Goal: Task Accomplishment & Management: Manage account settings

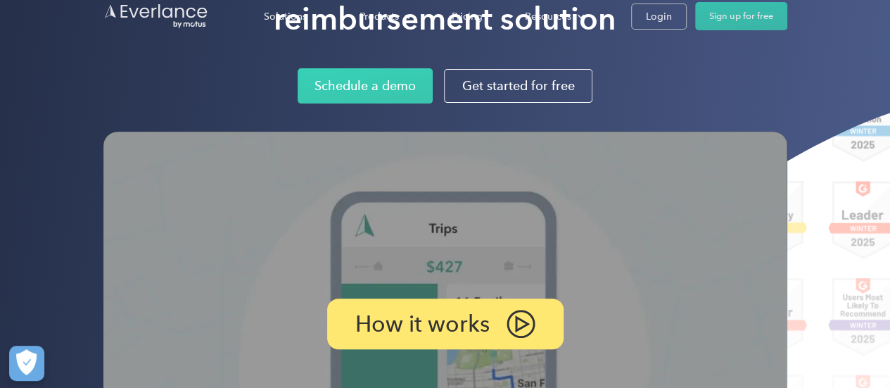
scroll to position [211, 0]
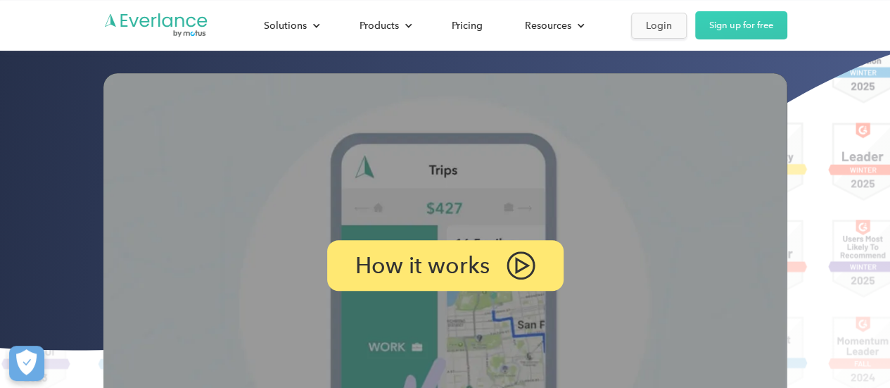
click at [657, 27] on div "Login" at bounding box center [659, 26] width 26 height 18
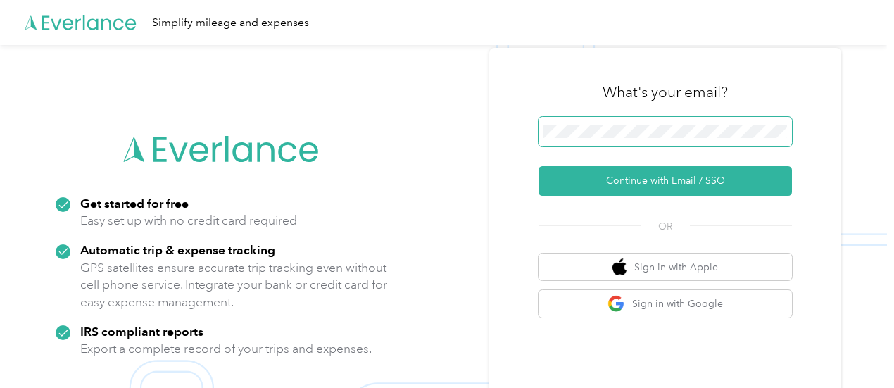
click at [631, 125] on span at bounding box center [664, 132] width 253 height 30
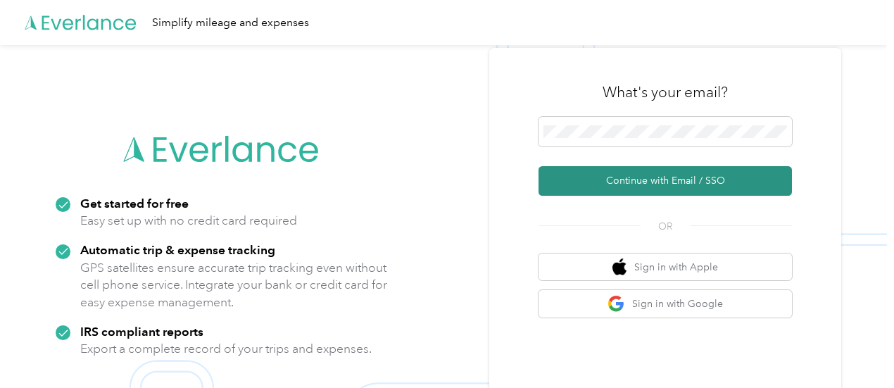
click at [638, 178] on button "Continue with Email / SSO" at bounding box center [664, 181] width 253 height 30
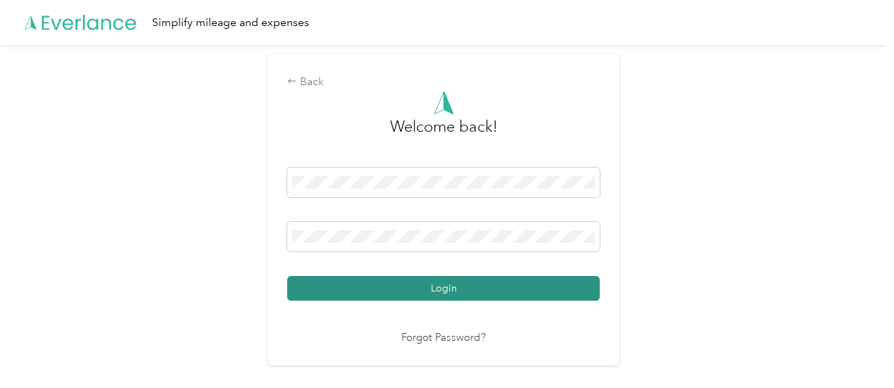
click at [443, 288] on button "Login" at bounding box center [443, 288] width 313 height 25
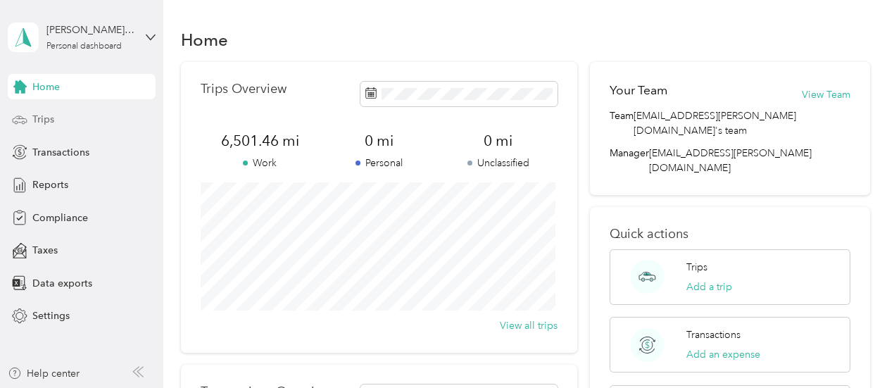
click at [43, 114] on span "Trips" at bounding box center [43, 119] width 22 height 15
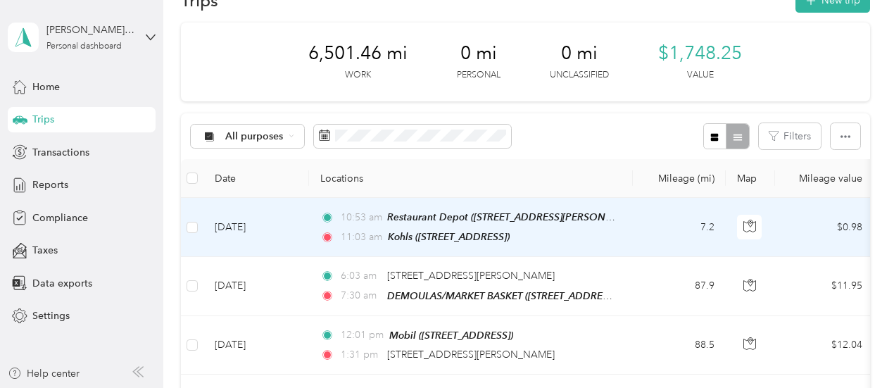
scroll to position [70, 0]
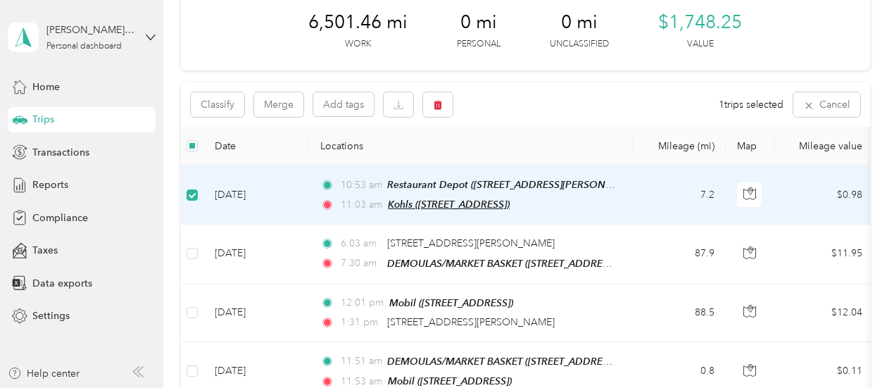
click at [457, 202] on span "Kohls ([STREET_ADDRESS])" at bounding box center [449, 203] width 122 height 11
click at [432, 165] on button "Edit Place" at bounding box center [432, 170] width 80 height 25
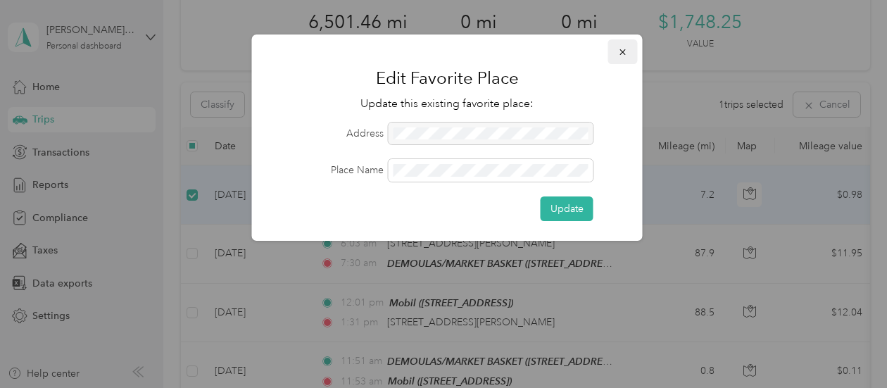
click at [629, 46] on button "button" at bounding box center [623, 51] width 30 height 25
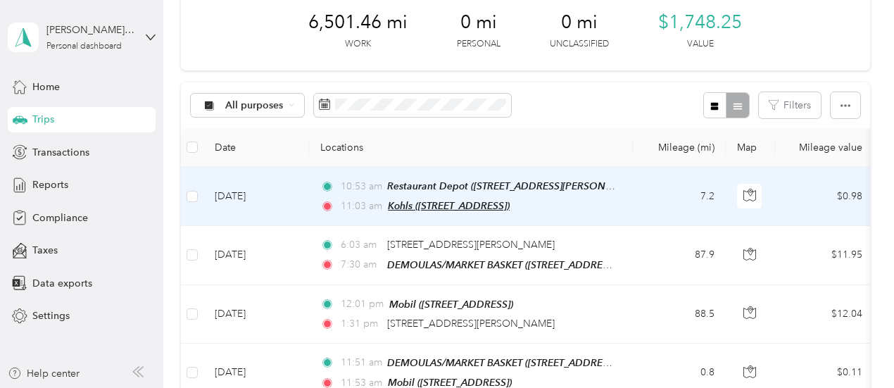
click at [476, 205] on span "Kohls ([STREET_ADDRESS])" at bounding box center [449, 205] width 122 height 11
click at [446, 161] on button "Edit Place" at bounding box center [432, 170] width 80 height 25
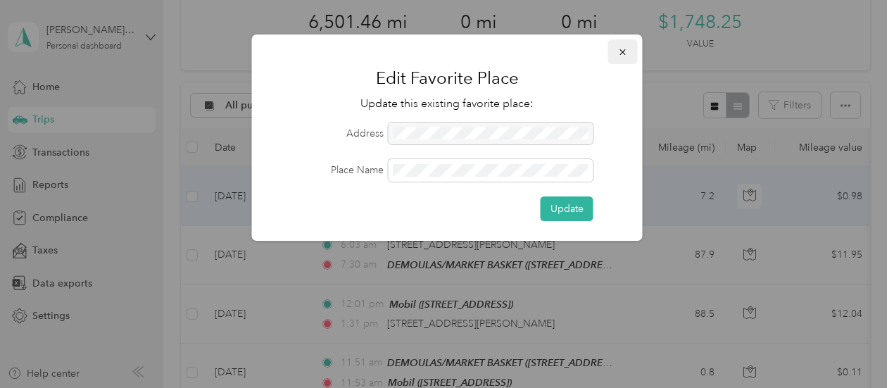
click at [624, 53] on icon "button" at bounding box center [622, 52] width 6 height 6
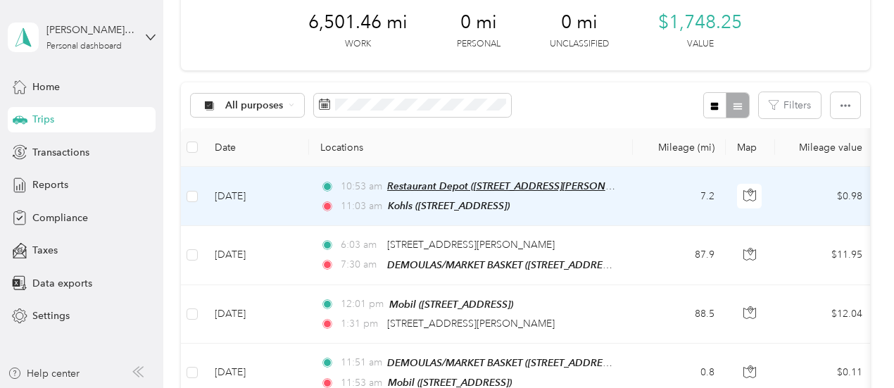
click at [483, 187] on span "Restaurant Depot ([STREET_ADDRESS][PERSON_NAME])" at bounding box center [516, 186] width 258 height 12
click at [678, 201] on td "7.2" at bounding box center [679, 196] width 93 height 59
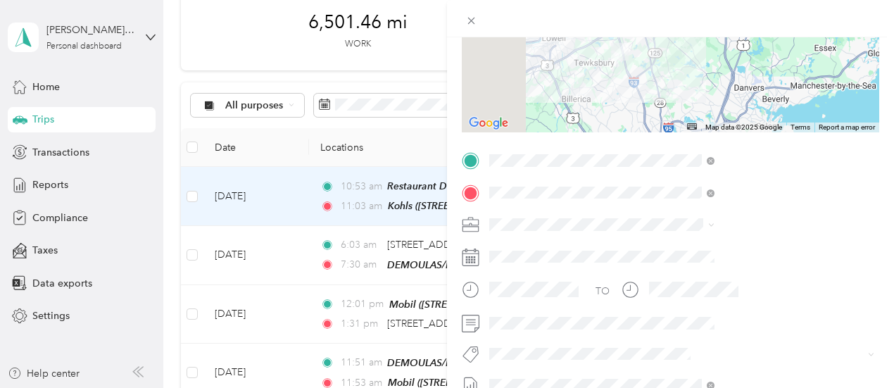
scroll to position [189, 0]
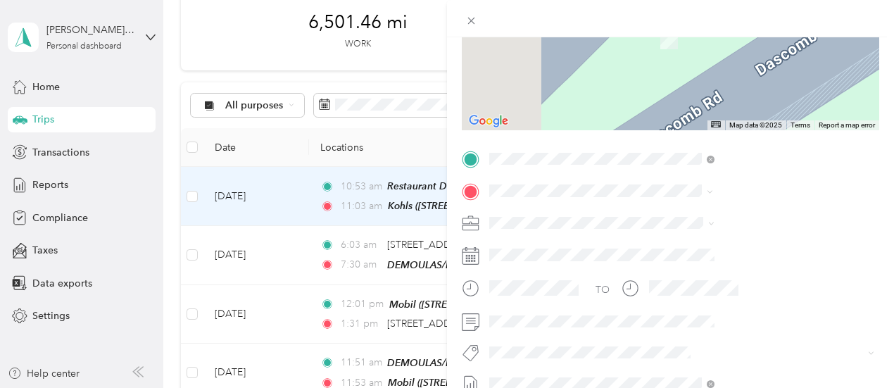
click at [702, 248] on span "[STREET_ADDRESS][US_STATE]" at bounding box center [734, 241] width 141 height 13
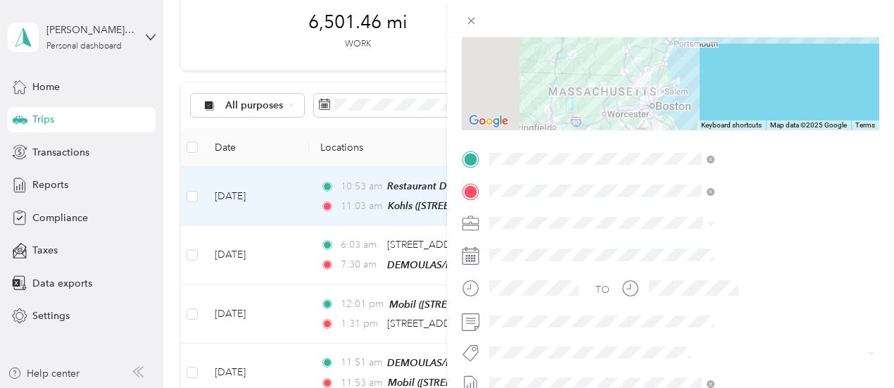
scroll to position [259, 0]
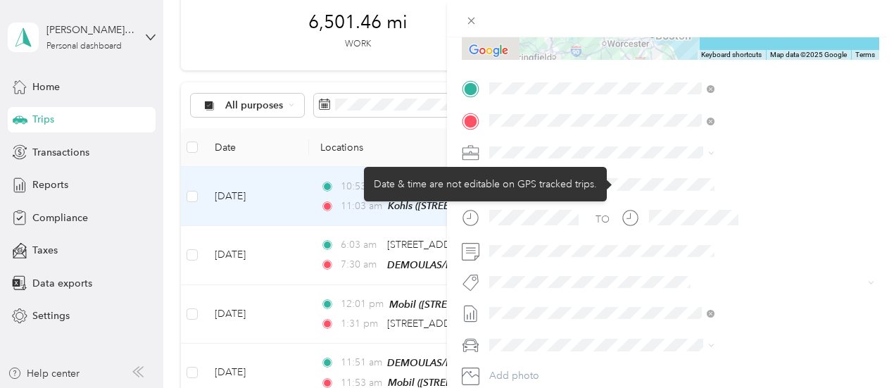
click at [479, 182] on icon at bounding box center [471, 186] width 18 height 18
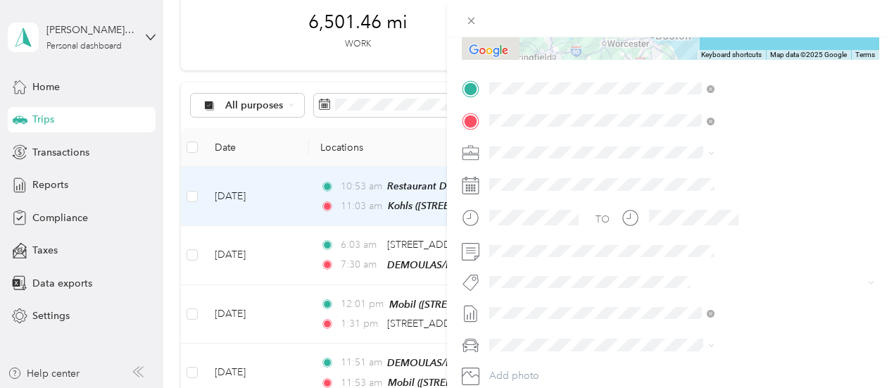
click at [483, 150] on div "Trip details Save This trip cannot be edited because it is either under review,…" at bounding box center [447, 194] width 894 height 388
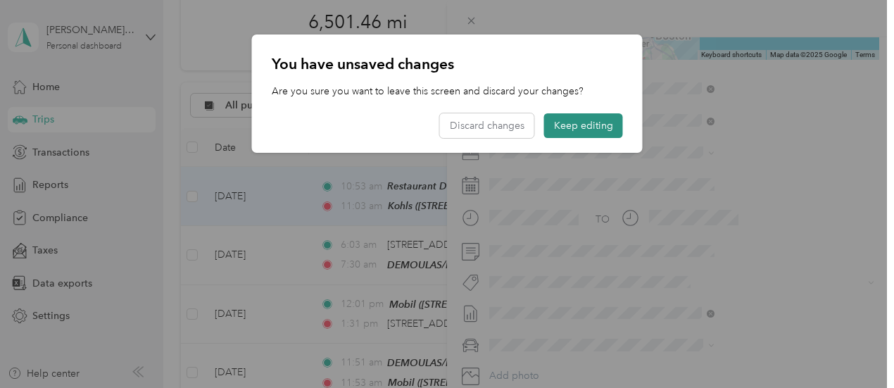
click at [576, 124] on button "Keep editing" at bounding box center [583, 125] width 79 height 25
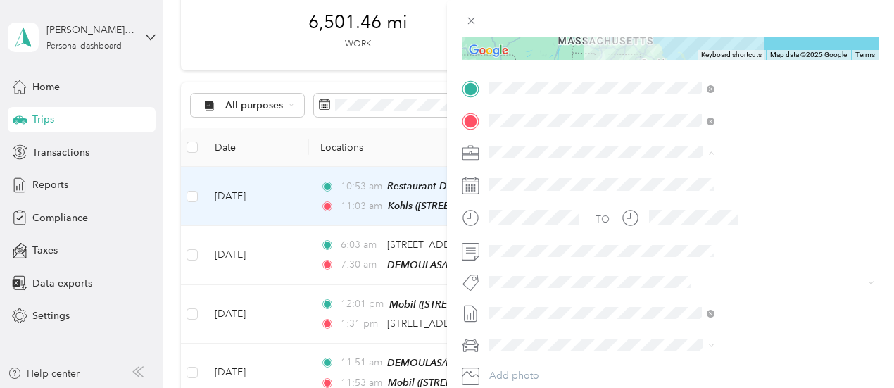
click at [668, 178] on div "[PERSON_NAME]" at bounding box center [742, 177] width 199 height 15
click at [501, 143] on div "Trip details Save This trip cannot be edited because it is either under review,…" at bounding box center [447, 194] width 894 height 388
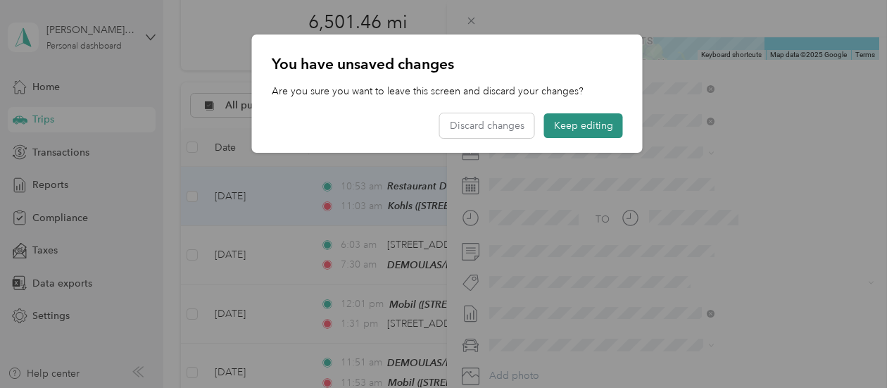
click at [587, 125] on button "Keep editing" at bounding box center [583, 125] width 79 height 25
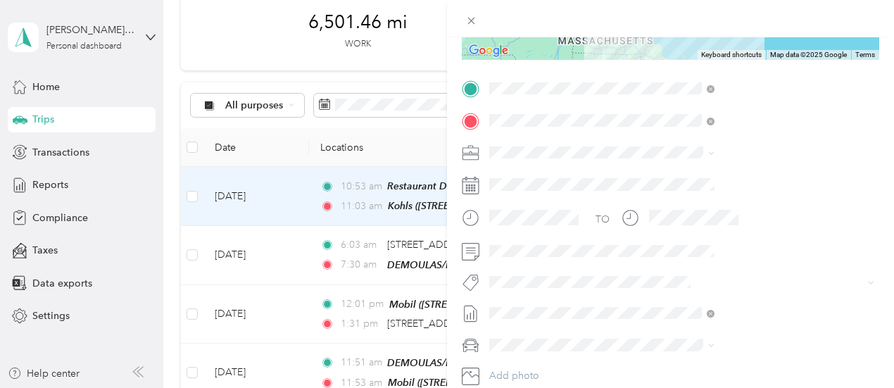
click at [532, 149] on div "Trip details Save This trip cannot be edited because it is either under review,…" at bounding box center [447, 194] width 894 height 388
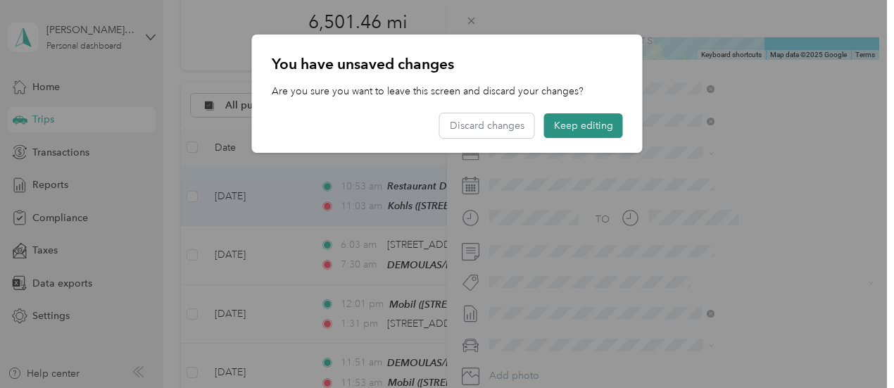
click at [583, 129] on button "Keep editing" at bounding box center [583, 125] width 79 height 25
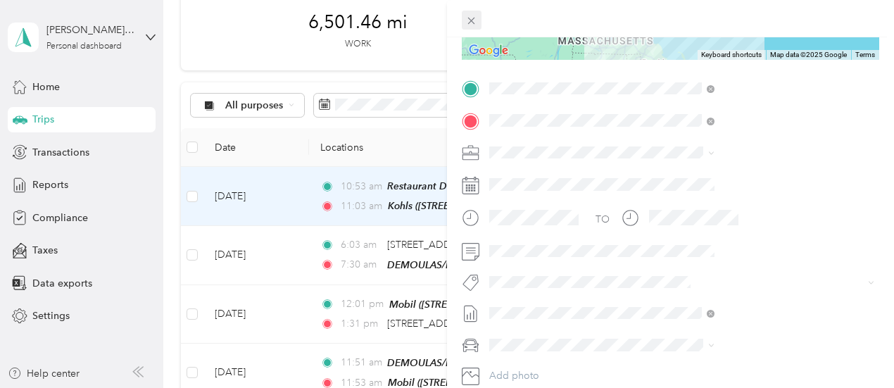
click at [477, 19] on icon at bounding box center [471, 21] width 12 height 12
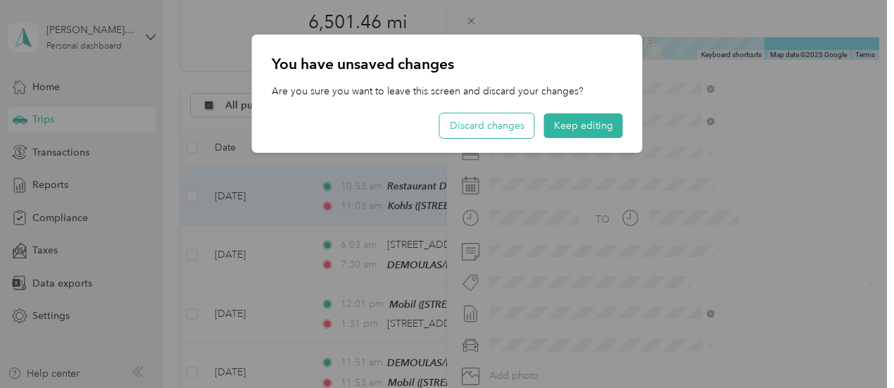
click at [510, 128] on button "Discard changes" at bounding box center [487, 125] width 94 height 25
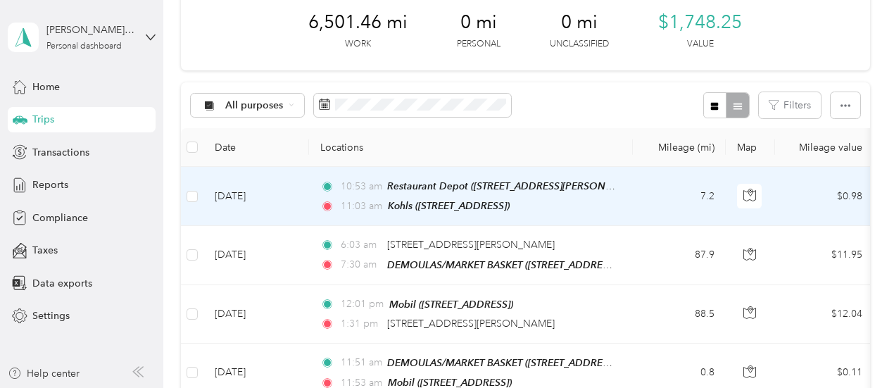
click at [655, 188] on td "7.2" at bounding box center [679, 196] width 93 height 59
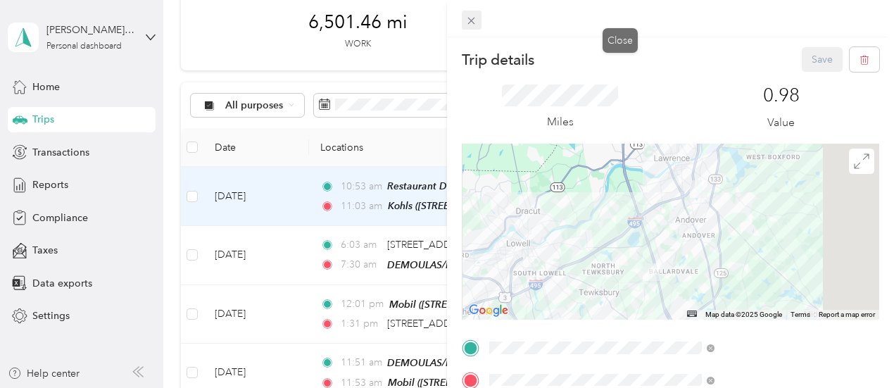
click at [477, 20] on icon at bounding box center [471, 21] width 12 height 12
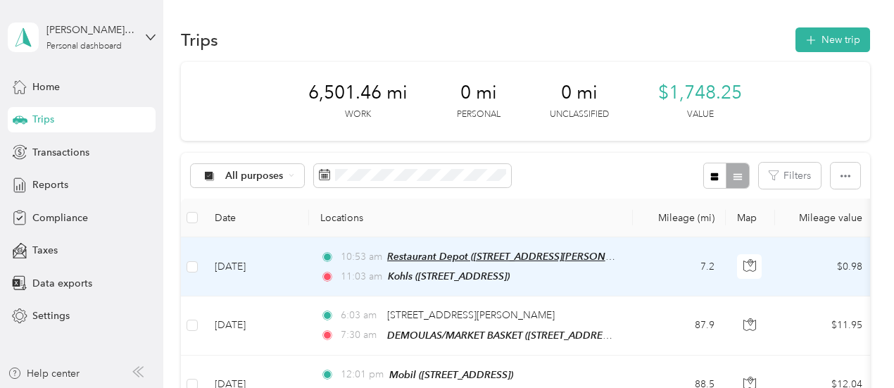
click at [569, 256] on span "Restaurant Depot ([STREET_ADDRESS][PERSON_NAME])" at bounding box center [516, 257] width 258 height 12
drag, startPoint x: 474, startPoint y: 179, endPoint x: 570, endPoint y: 179, distance: 95.7
click at [532, 253] on span "Restaurant Depot ([STREET_ADDRESS][PERSON_NAME])" at bounding box center [516, 257] width 258 height 12
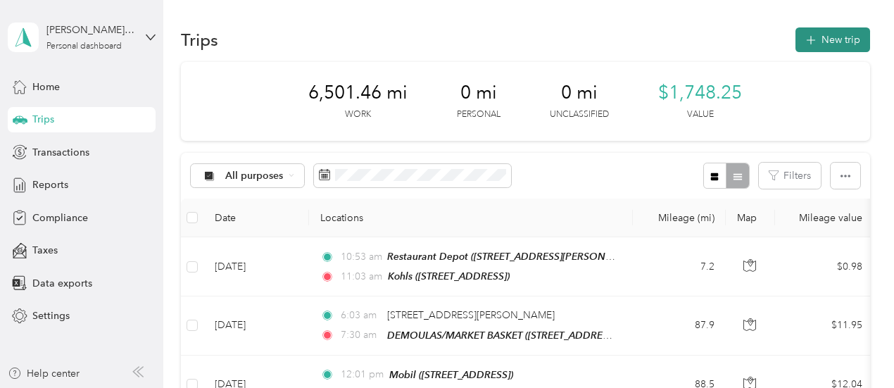
click at [831, 39] on button "New trip" at bounding box center [832, 39] width 75 height 25
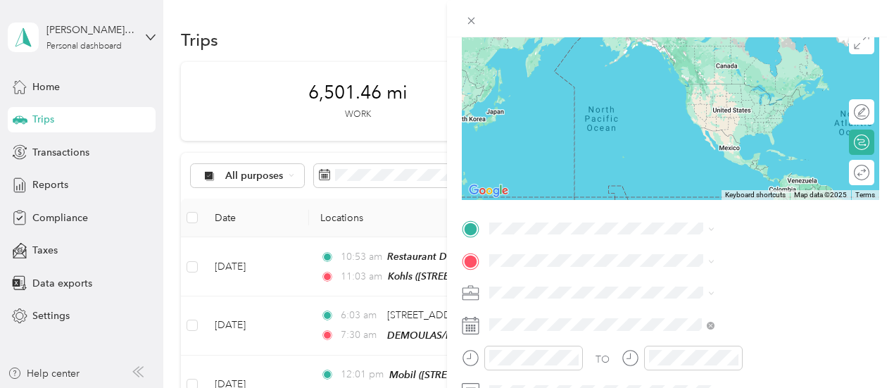
scroll to position [141, 0]
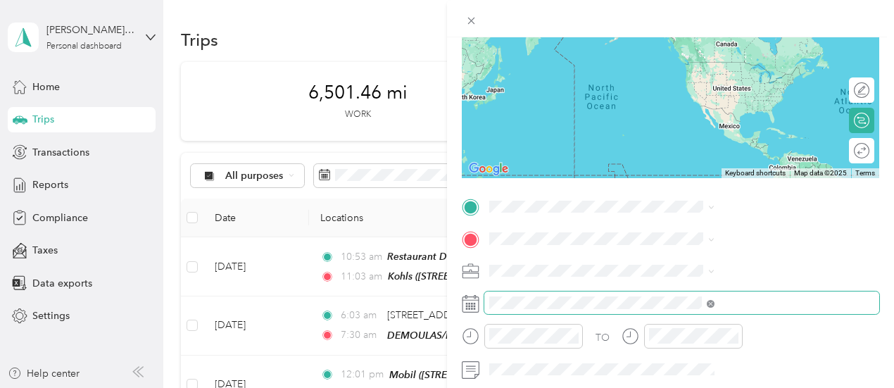
click at [714, 303] on icon at bounding box center [711, 304] width 8 height 8
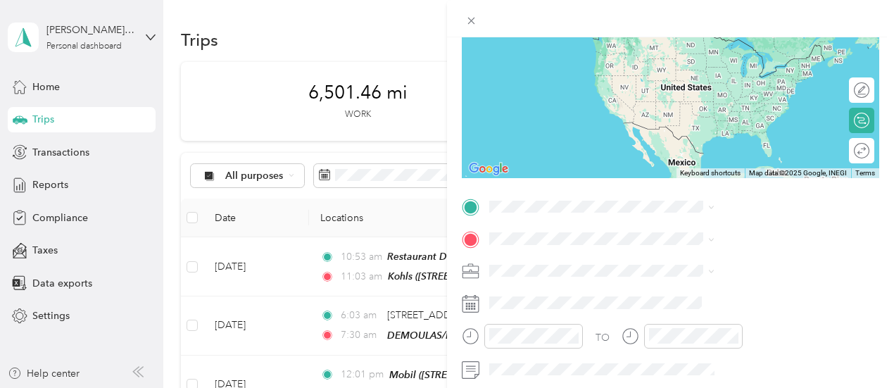
click at [479, 303] on icon at bounding box center [471, 304] width 18 height 18
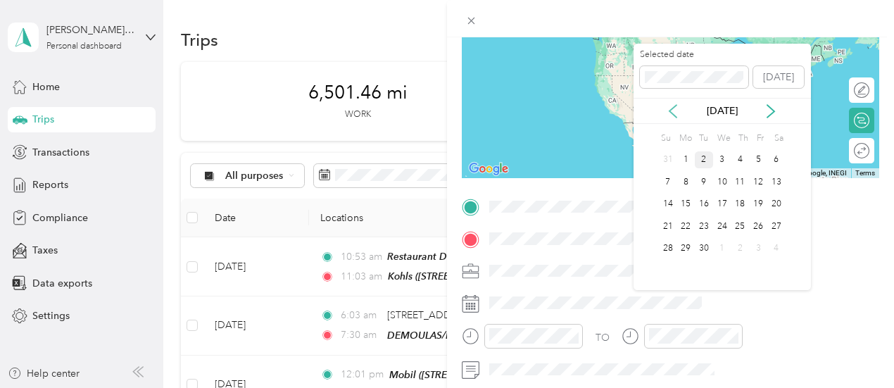
click at [671, 110] on icon at bounding box center [673, 111] width 14 height 14
click at [738, 246] on div "28" at bounding box center [740, 249] width 18 height 18
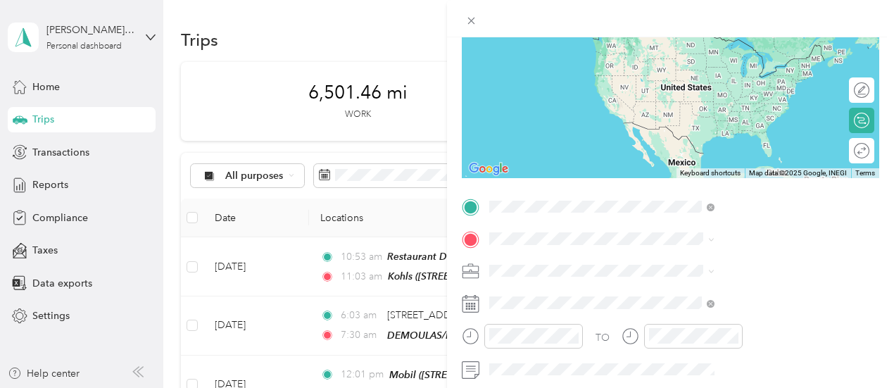
click at [745, 68] on div "TEAM Restaurant Depot [STREET_ADDRESS][PERSON_NAME]" at bounding box center [748, 51] width 168 height 34
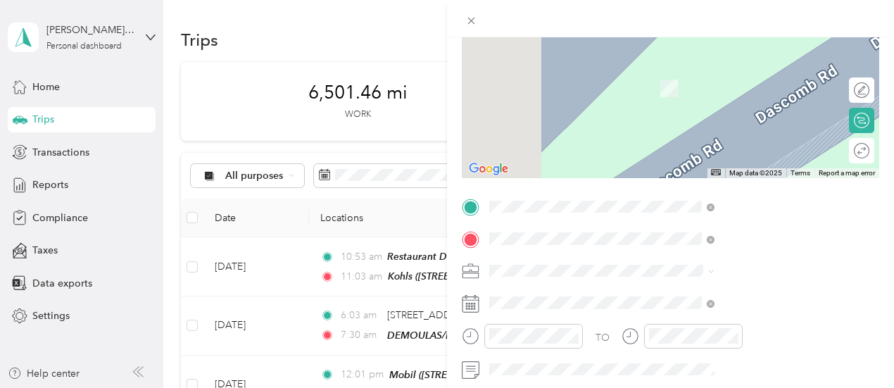
click at [673, 74] on span "[STREET_ADDRESS][US_STATE]" at bounding box center [734, 67] width 141 height 13
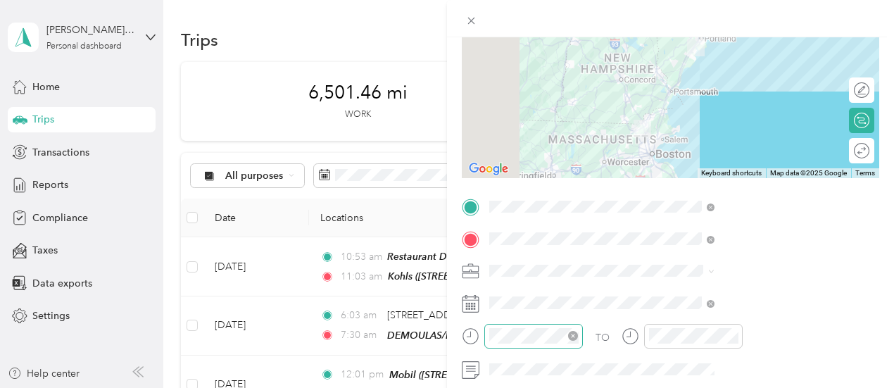
click at [578, 335] on icon "close-circle" at bounding box center [573, 336] width 10 height 10
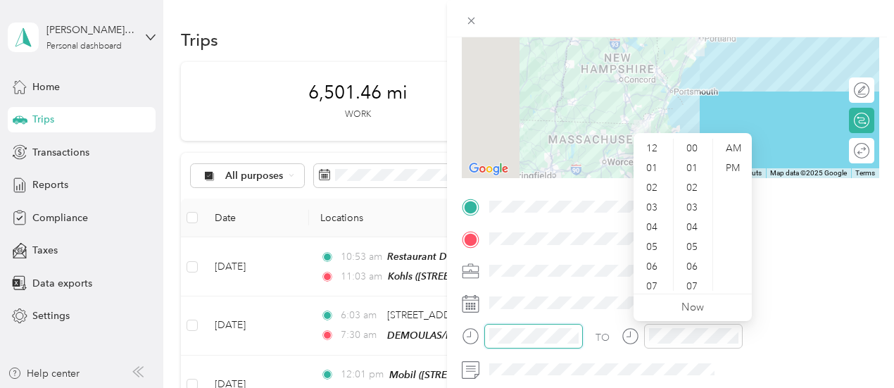
scroll to position [84, 0]
click at [653, 278] on div "11" at bounding box center [653, 281] width 34 height 20
click at [692, 246] on div "24" at bounding box center [693, 247] width 34 height 20
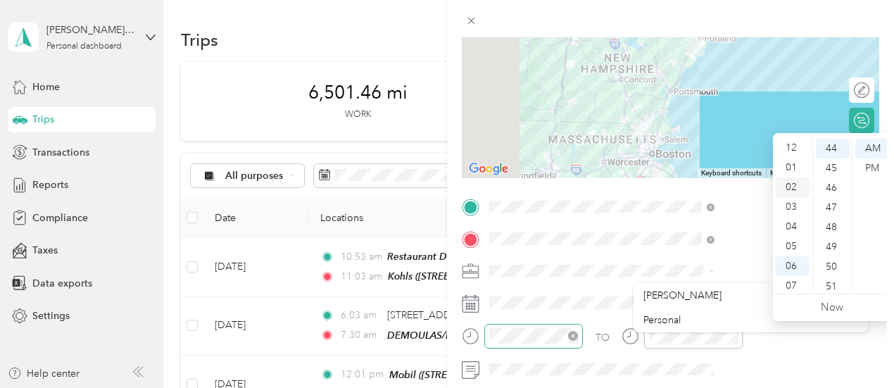
scroll to position [0, 0]
click at [793, 187] on div "02" at bounding box center [793, 188] width 34 height 20
click at [876, 168] on div "PM" at bounding box center [872, 168] width 34 height 20
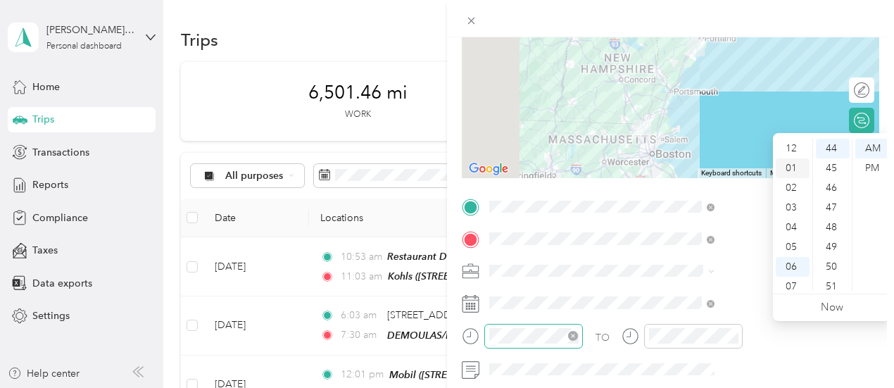
click at [793, 168] on div "01" at bounding box center [793, 168] width 34 height 20
click at [828, 201] on div "36" at bounding box center [833, 202] width 34 height 20
click at [830, 236] on div "05" at bounding box center [833, 242] width 34 height 20
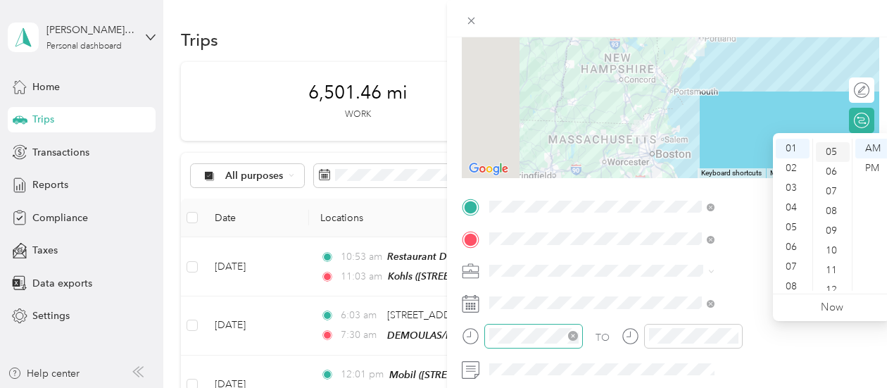
scroll to position [99, 0]
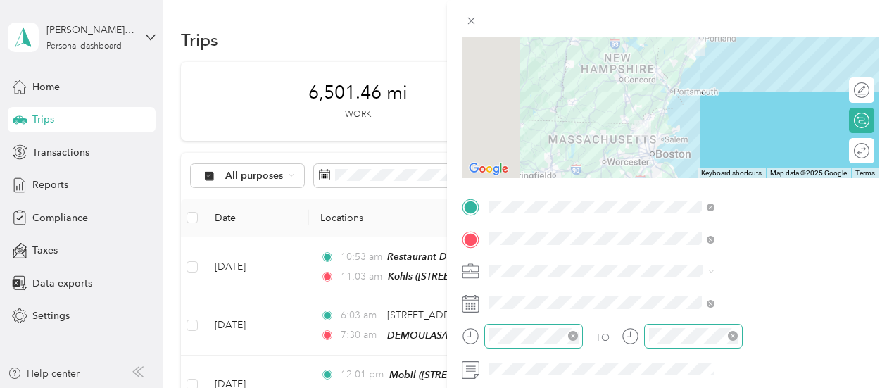
click at [743, 339] on div at bounding box center [693, 336] width 99 height 25
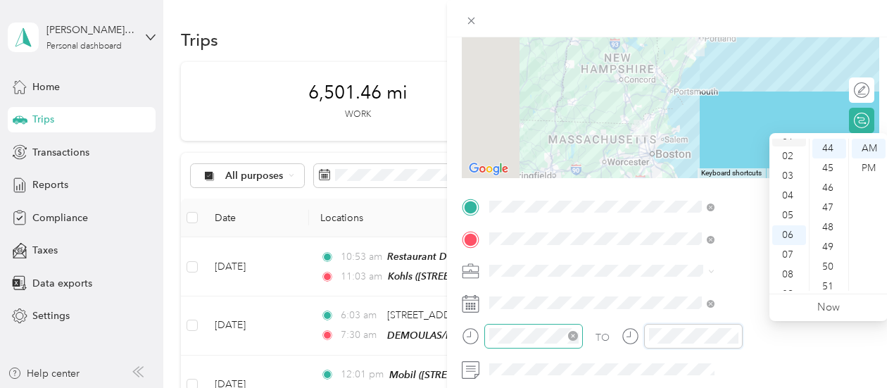
scroll to position [0, 0]
click at [792, 168] on div "01" at bounding box center [789, 168] width 34 height 20
click at [790, 165] on div "01" at bounding box center [789, 168] width 34 height 20
click at [861, 165] on div "PM" at bounding box center [869, 168] width 34 height 20
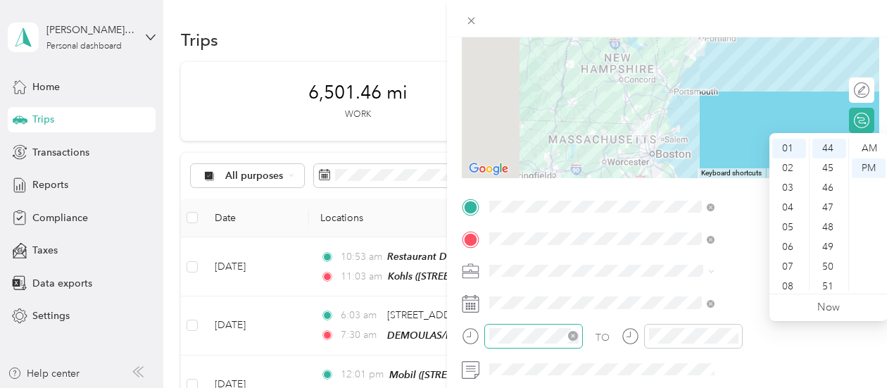
click at [882, 78] on div "New Trip Save This trip cannot be edited because it is either under review, app…" at bounding box center [670, 231] width 447 height 388
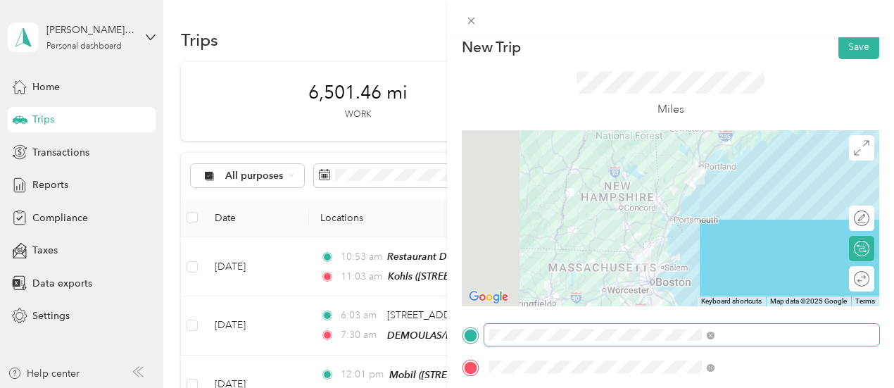
scroll to position [0, 3]
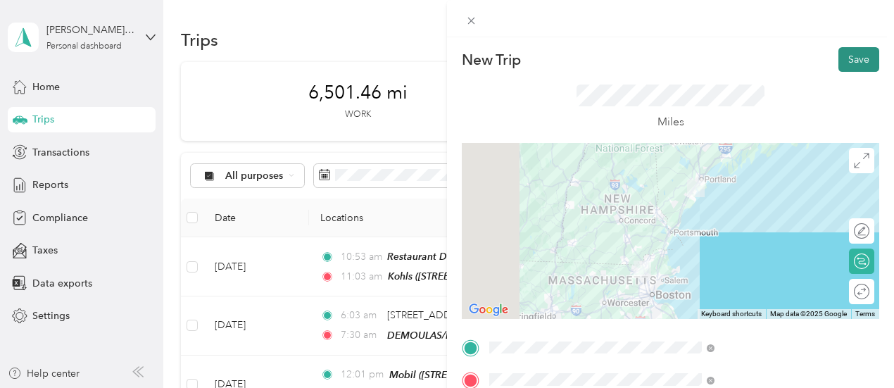
click at [858, 53] on button "Save" at bounding box center [858, 59] width 41 height 25
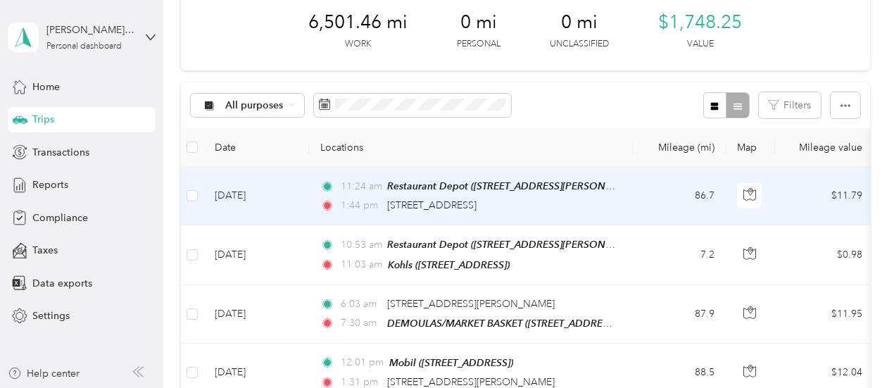
scroll to position [0, 0]
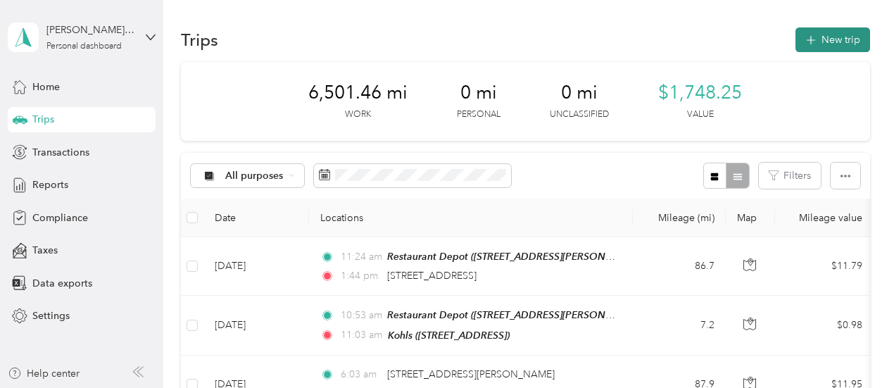
click at [850, 39] on button "New trip" at bounding box center [832, 39] width 75 height 25
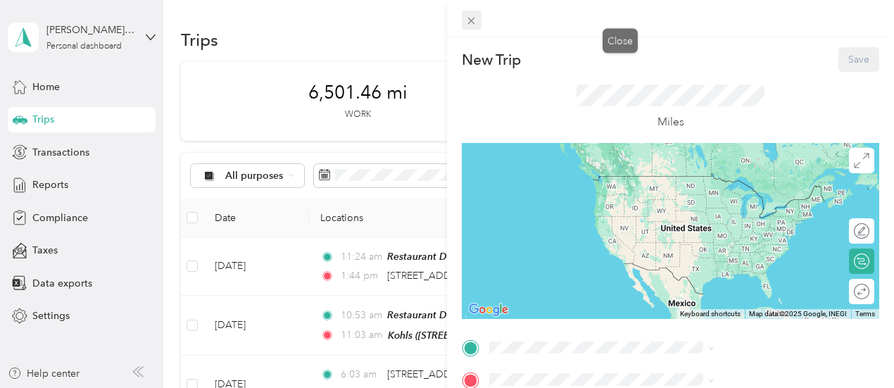
click at [481, 22] on span at bounding box center [472, 21] width 20 height 20
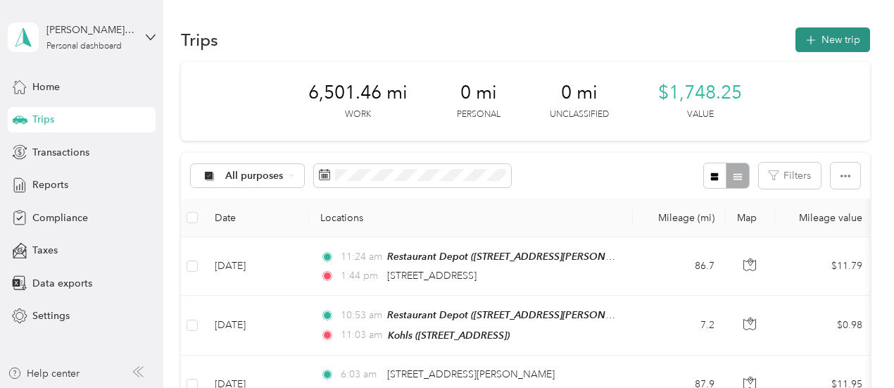
click at [828, 36] on button "New trip" at bounding box center [832, 39] width 75 height 25
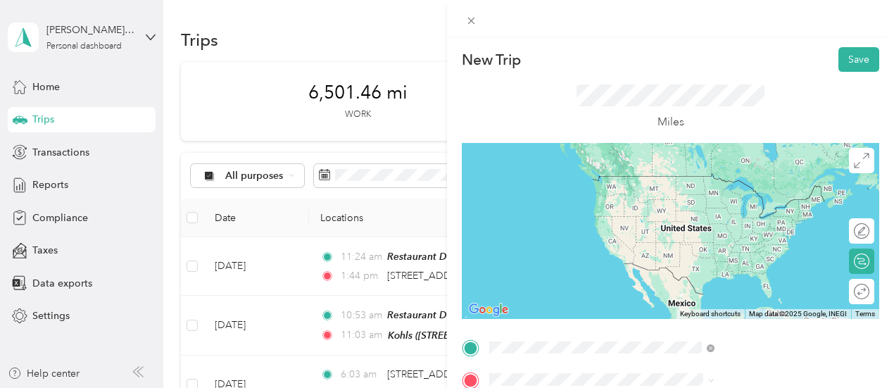
click at [709, 310] on span "[STREET_ADDRESS][US_STATE]" at bounding box center [734, 309] width 141 height 13
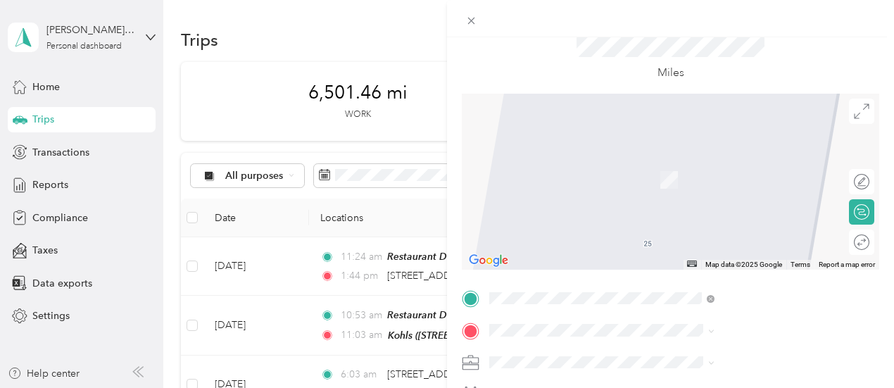
scroll to position [70, 0]
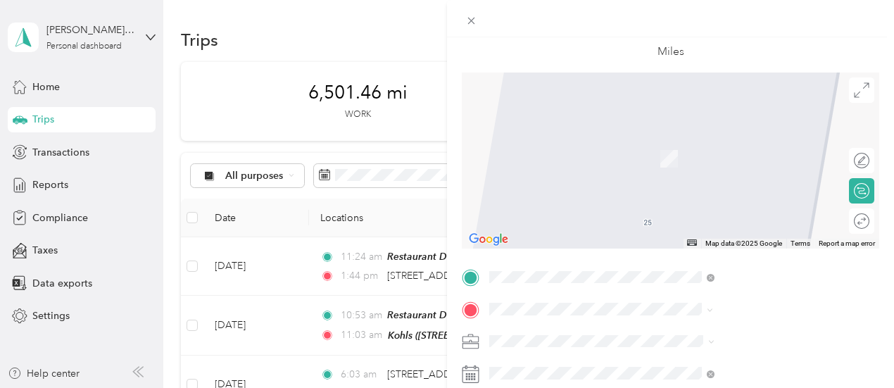
click at [696, 299] on div "TEAM DEMOULAS/MARKET BASKET [STREET_ADDRESS]" at bounding box center [759, 316] width 191 height 34
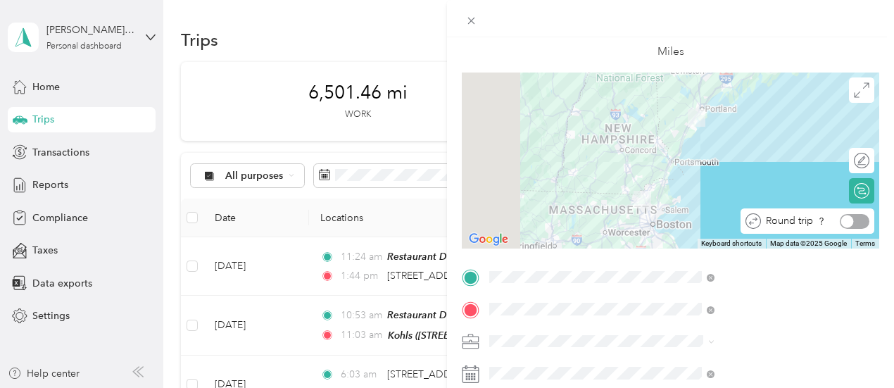
click at [854, 220] on div at bounding box center [855, 221] width 30 height 15
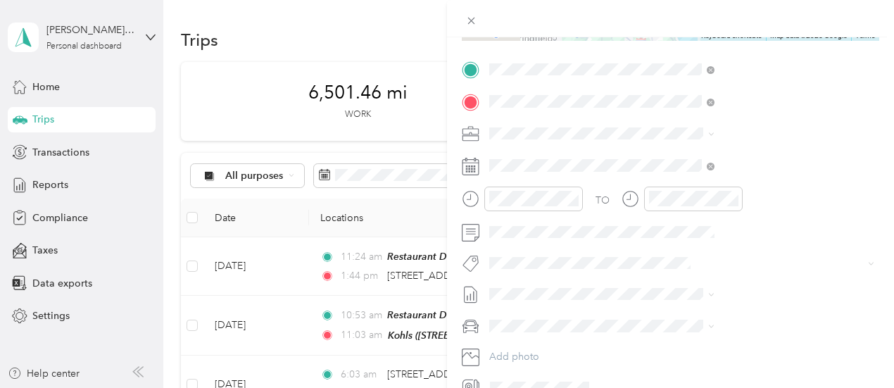
scroll to position [282, 0]
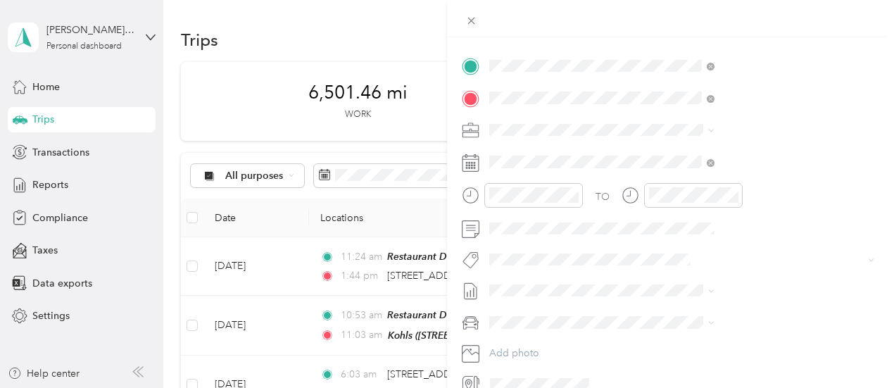
click at [479, 162] on icon at bounding box center [471, 163] width 18 height 18
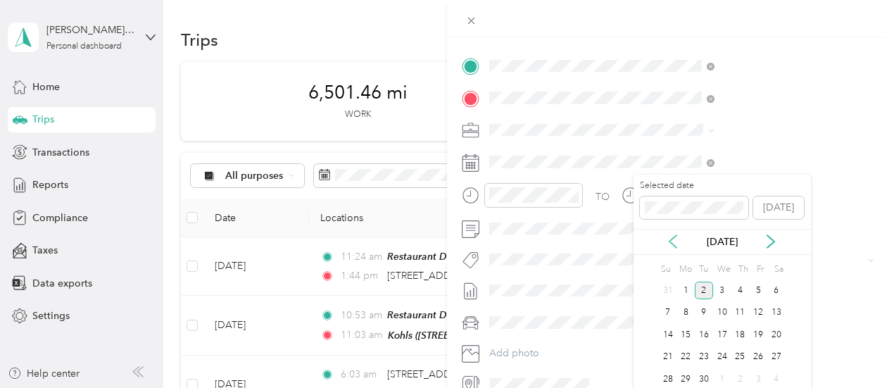
click at [674, 240] on icon at bounding box center [673, 241] width 14 height 14
click at [687, 373] on div "25" at bounding box center [685, 379] width 18 height 18
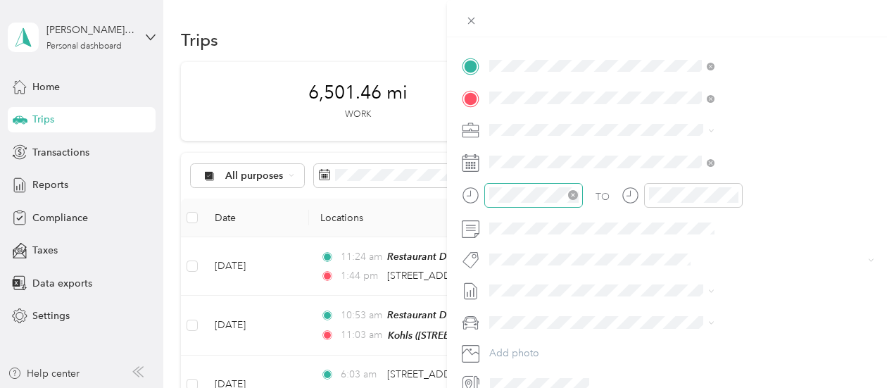
click at [578, 196] on icon "close-circle" at bounding box center [573, 195] width 10 height 10
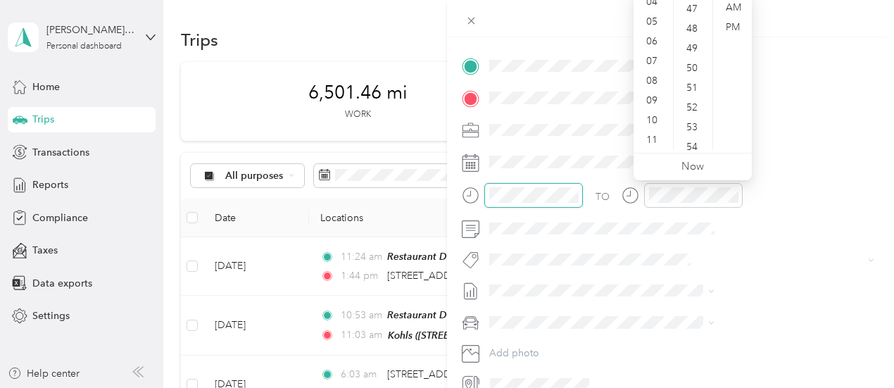
scroll to position [926, 0]
click at [659, 37] on div "06" at bounding box center [653, 42] width 34 height 20
click at [693, 24] on div "05" at bounding box center [693, 25] width 34 height 20
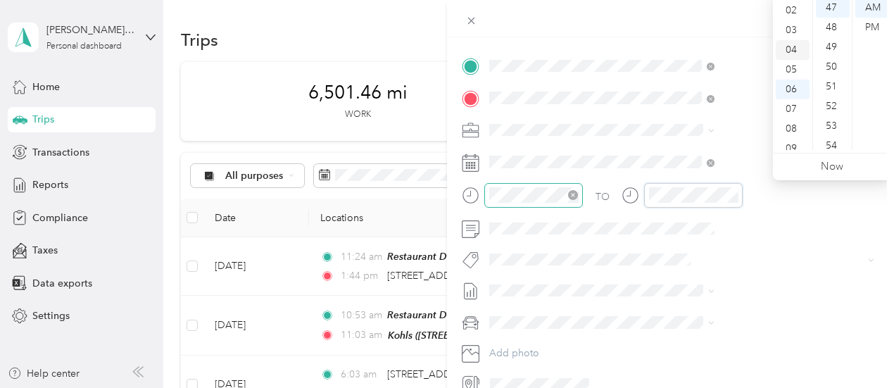
scroll to position [0, 0]
click at [790, 27] on div "01" at bounding box center [793, 28] width 34 height 20
click at [835, 67] on div "50" at bounding box center [833, 67] width 34 height 20
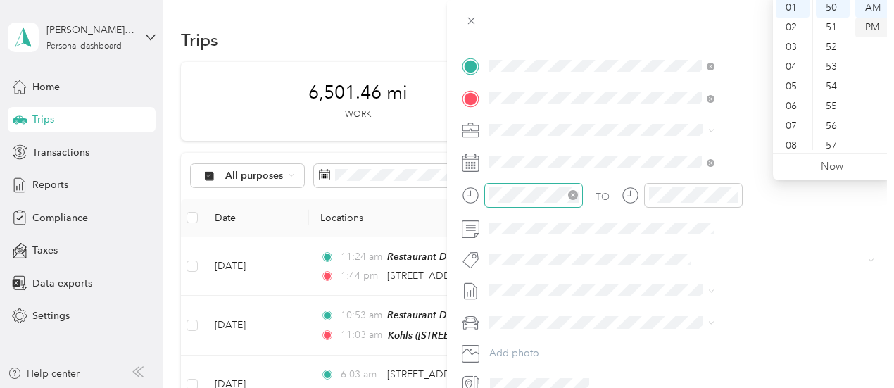
click at [865, 26] on div "PM" at bounding box center [872, 28] width 34 height 20
click at [556, 22] on div "New Trip Save This trip cannot be edited because it is either under review, app…" at bounding box center [447, 194] width 894 height 388
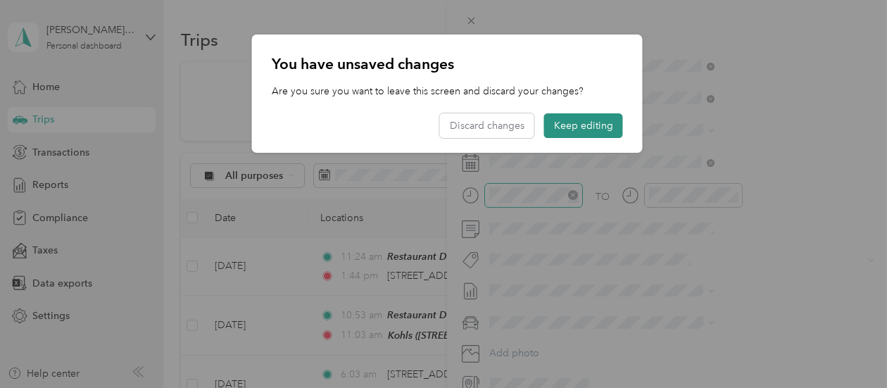
click at [593, 124] on button "Keep editing" at bounding box center [583, 125] width 79 height 25
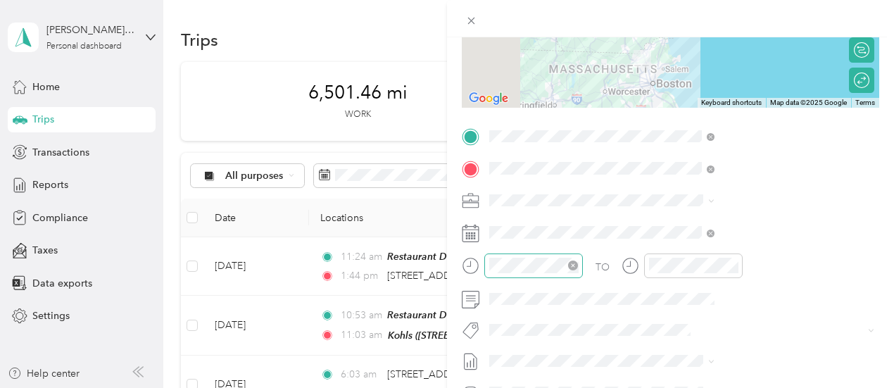
scroll to position [70, 0]
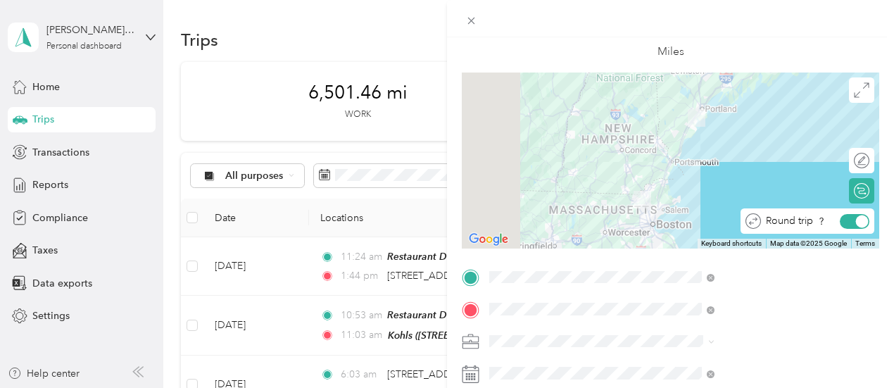
click at [856, 220] on div at bounding box center [862, 221] width 13 height 13
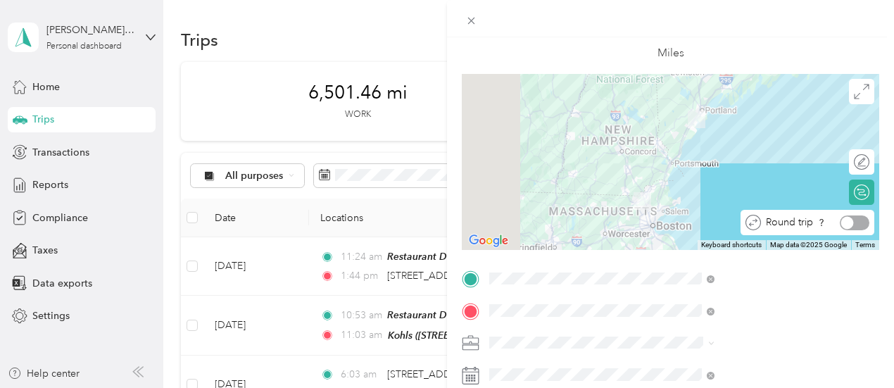
click at [854, 222] on div at bounding box center [855, 222] width 30 height 15
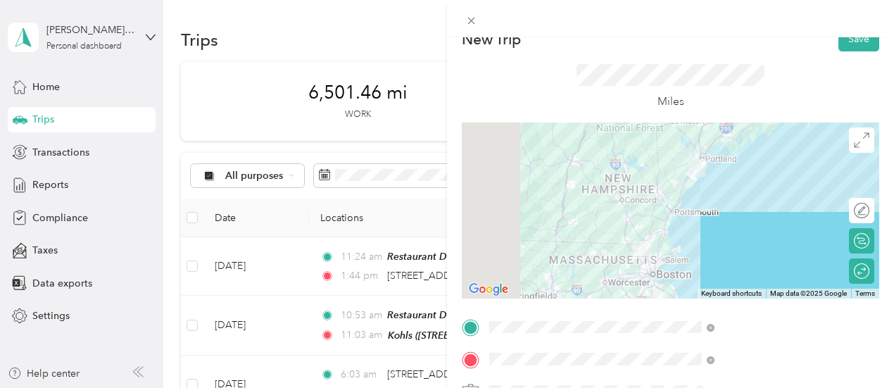
scroll to position [0, 0]
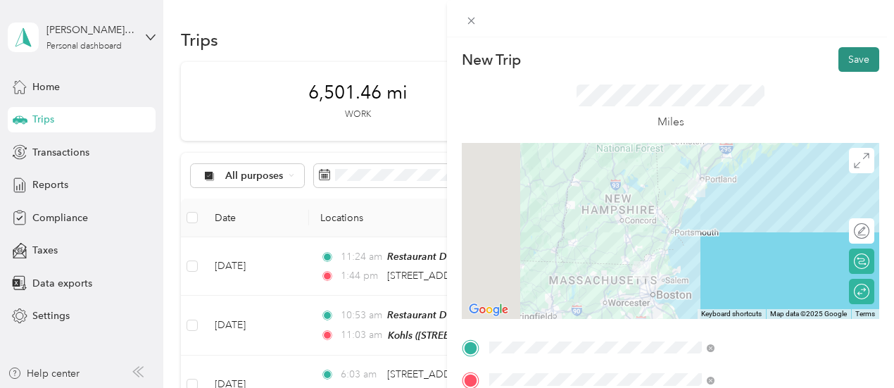
click at [856, 55] on button "Save" at bounding box center [858, 59] width 41 height 25
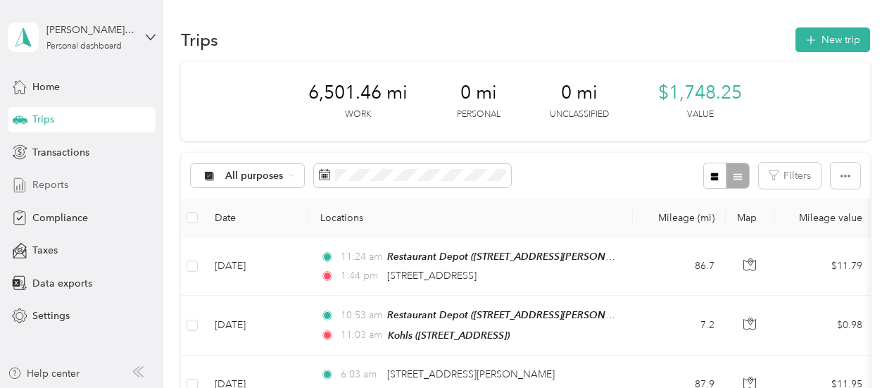
click at [54, 185] on span "Reports" at bounding box center [50, 184] width 36 height 15
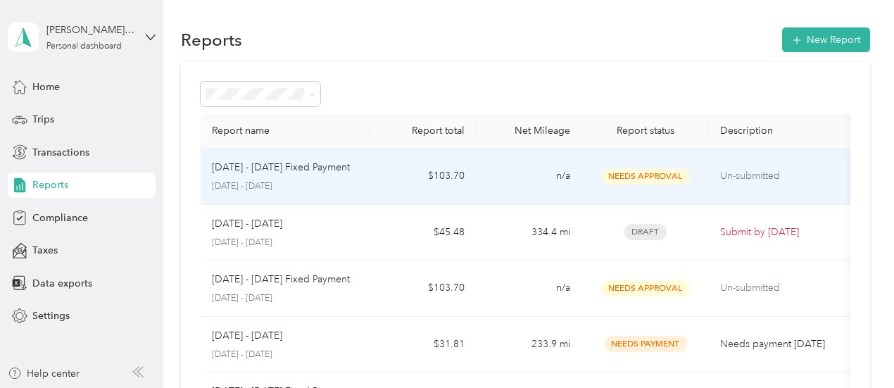
click at [299, 165] on p "[DATE] - [DATE] Fixed Payment" at bounding box center [281, 167] width 138 height 15
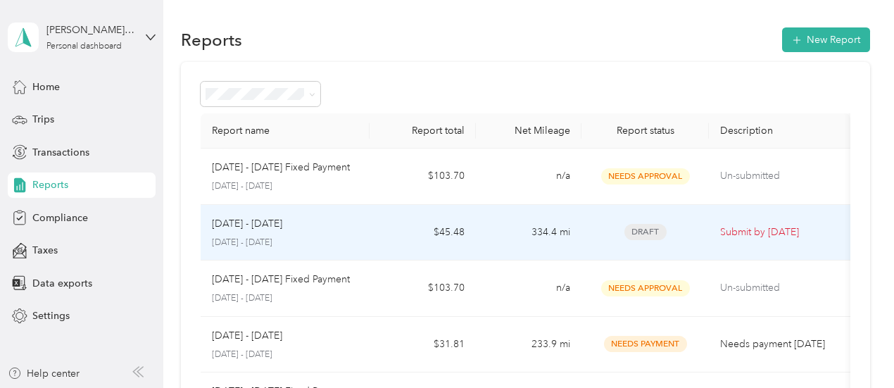
click at [320, 225] on div "[DATE] - [DATE]" at bounding box center [285, 223] width 147 height 15
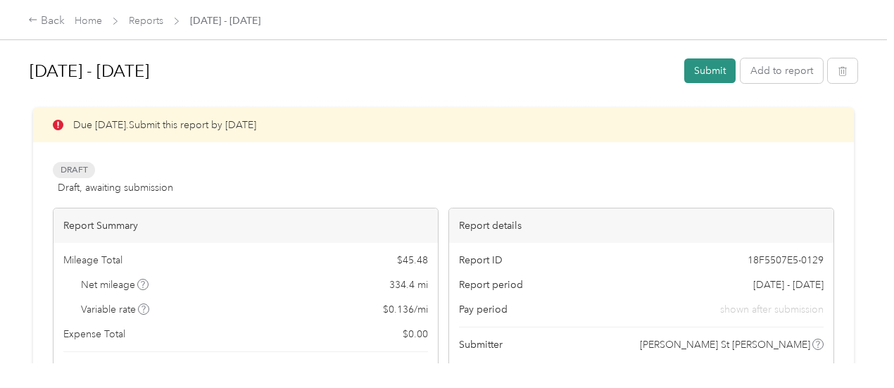
click at [707, 68] on button "Submit" at bounding box center [709, 70] width 51 height 25
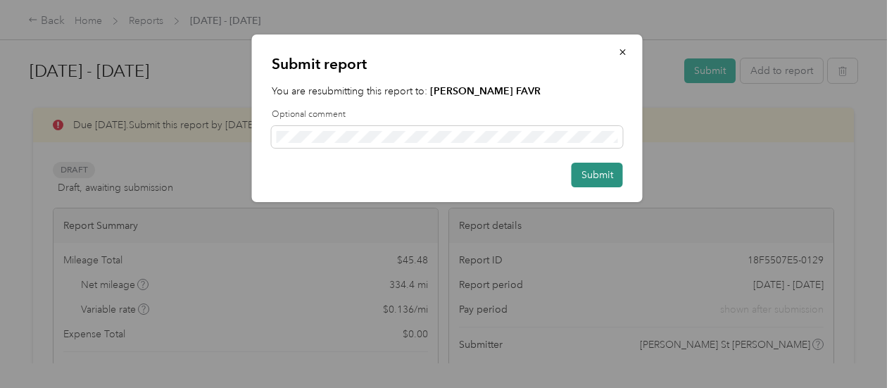
click at [603, 172] on button "Submit" at bounding box center [597, 175] width 51 height 25
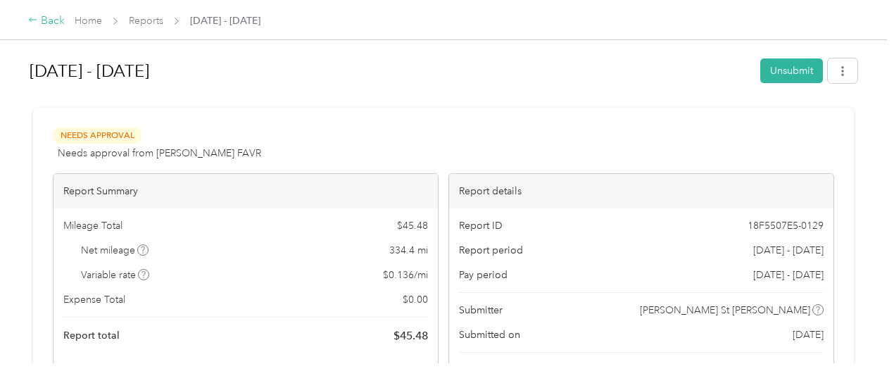
click at [51, 20] on div "Back" at bounding box center [46, 21] width 37 height 17
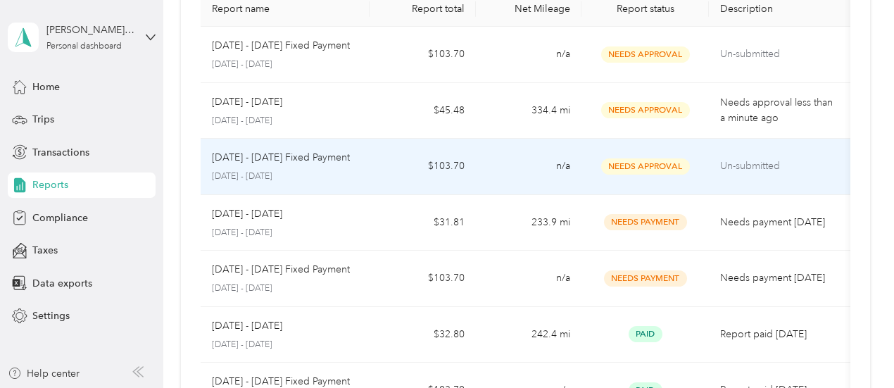
scroll to position [141, 0]
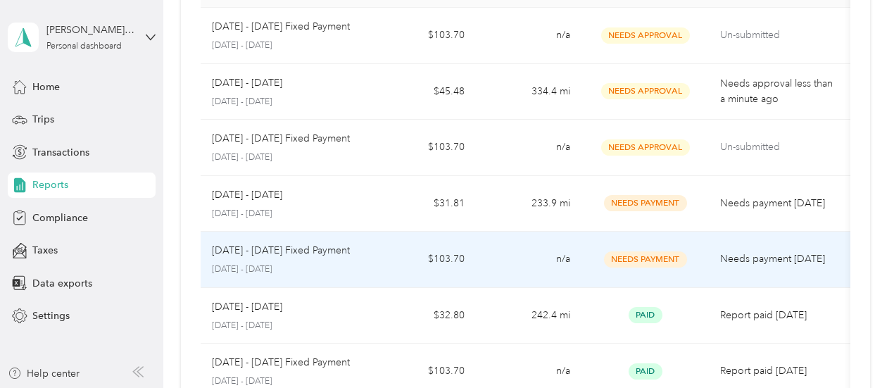
click at [290, 254] on p "[DATE] - [DATE] Fixed Payment" at bounding box center [281, 250] width 138 height 15
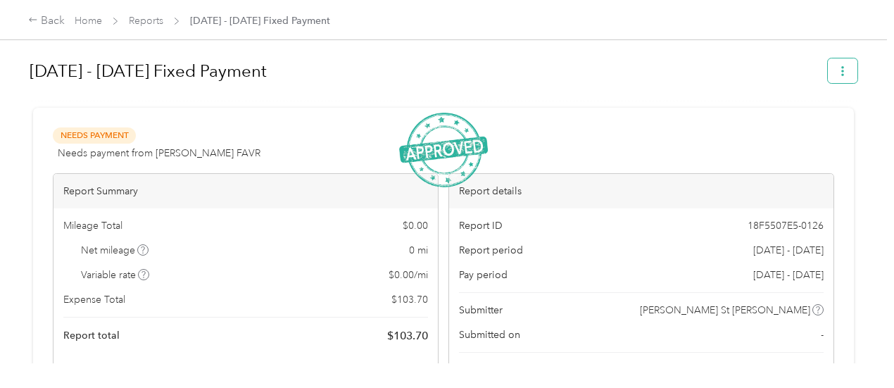
click at [841, 71] on icon "button" at bounding box center [842, 71] width 3 height 10
click at [40, 15] on div "Back" at bounding box center [46, 21] width 37 height 17
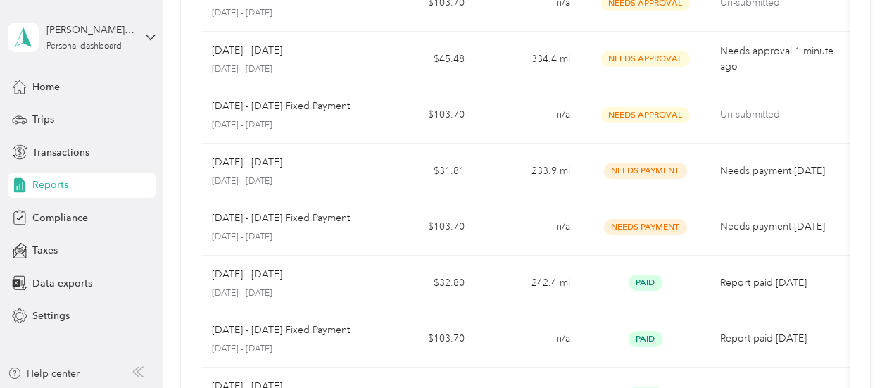
scroll to position [110, 0]
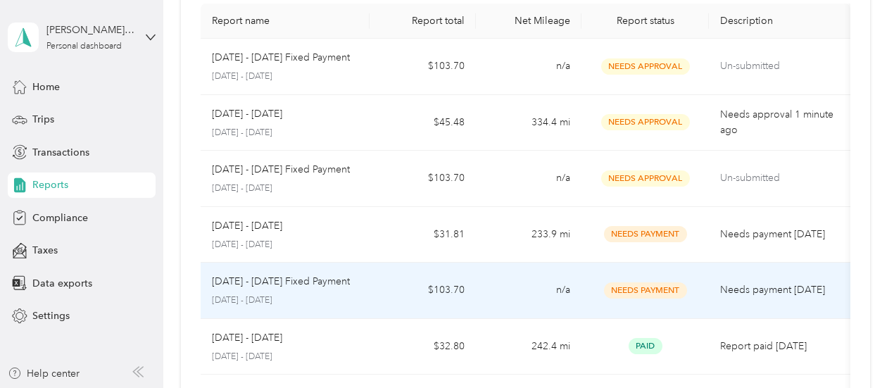
click at [327, 277] on p "[DATE] - [DATE] Fixed Payment" at bounding box center [281, 281] width 138 height 15
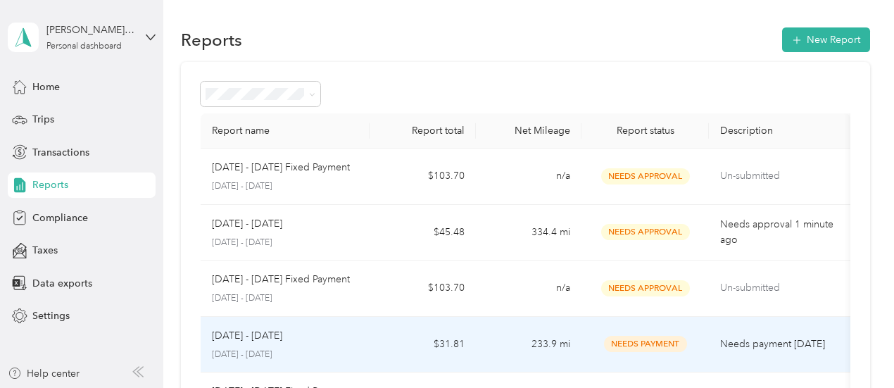
scroll to position [70, 0]
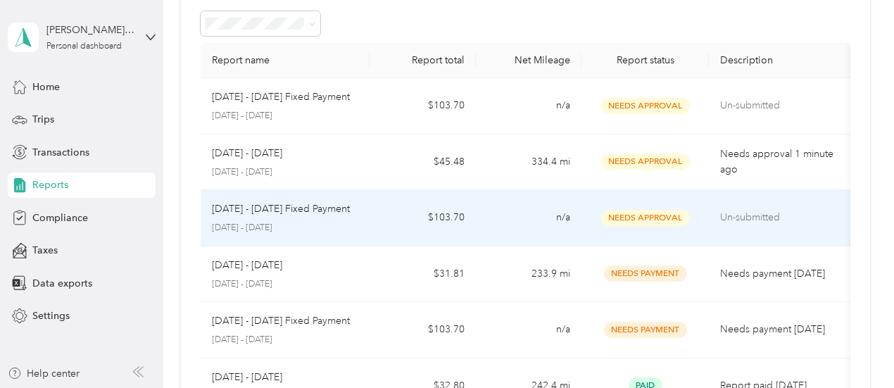
click at [284, 204] on p "[DATE] - [DATE] Fixed Payment" at bounding box center [281, 208] width 138 height 15
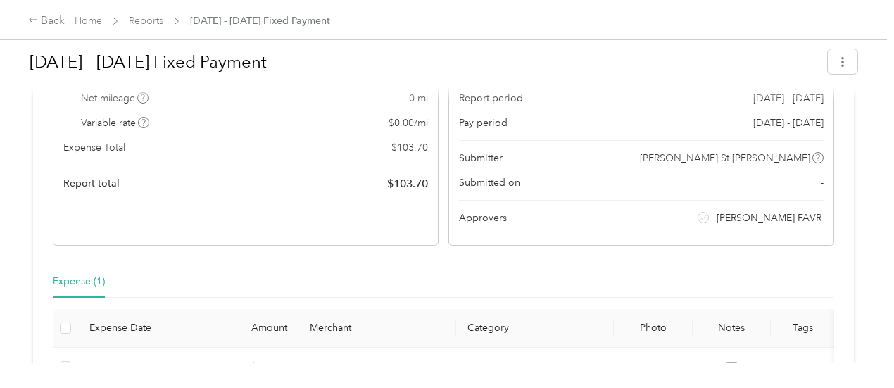
scroll to position [70, 0]
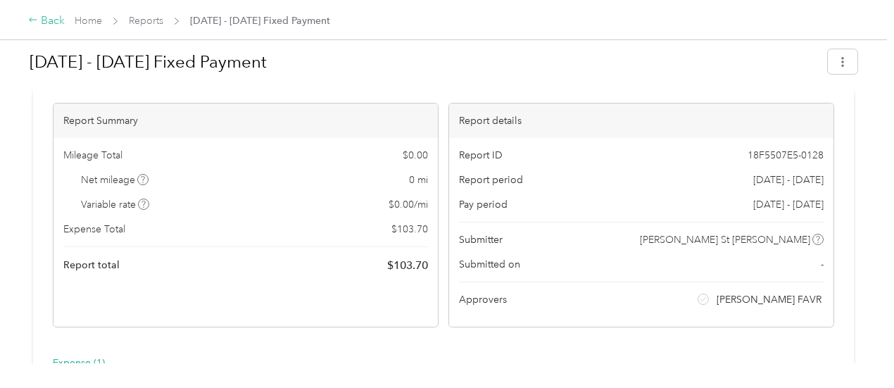
click at [55, 20] on div "Back" at bounding box center [46, 21] width 37 height 17
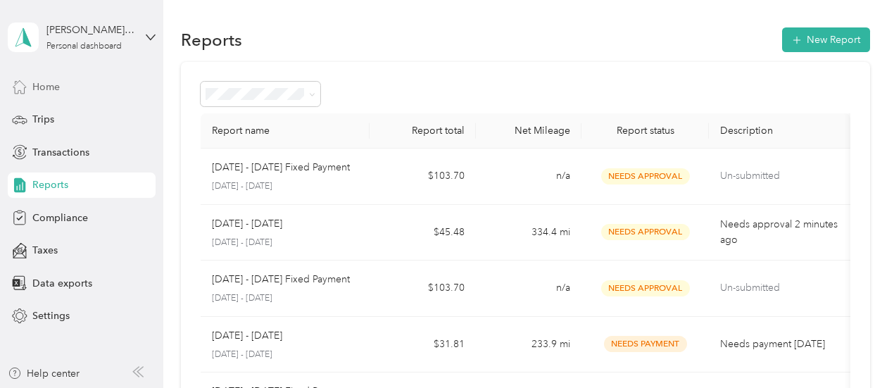
click at [58, 80] on span "Home" at bounding box center [45, 87] width 27 height 15
